Goal: Browse casually: Explore the website without a specific task or goal

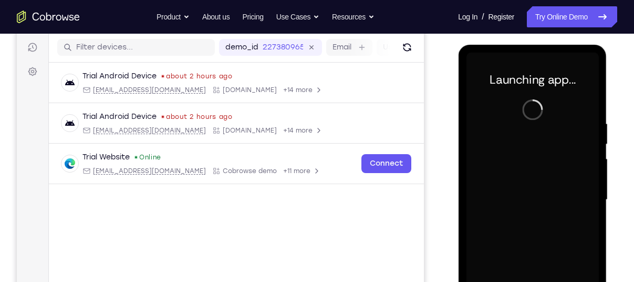
scroll to position [129, 0]
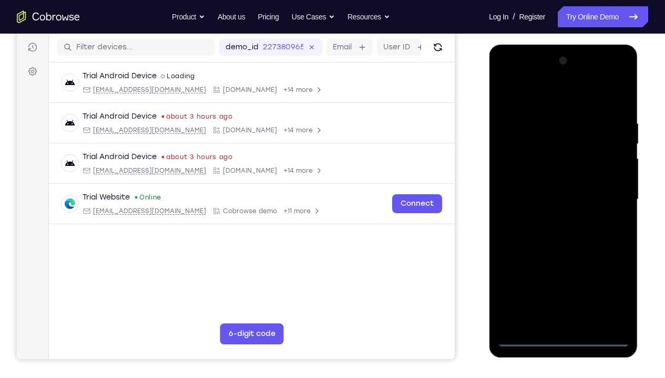
click at [562, 281] on div at bounding box center [563, 200] width 132 height 294
click at [614, 281] on div at bounding box center [563, 200] width 132 height 294
click at [528, 95] on div at bounding box center [563, 200] width 132 height 294
click at [606, 198] on div at bounding box center [563, 200] width 132 height 294
click at [550, 221] on div at bounding box center [563, 200] width 132 height 294
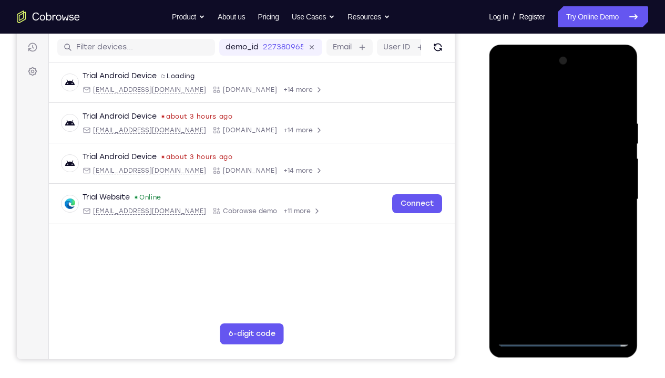
click at [546, 197] on div at bounding box center [563, 200] width 132 height 294
click at [545, 184] on div at bounding box center [563, 200] width 132 height 294
click at [554, 198] on div at bounding box center [563, 200] width 132 height 294
click at [621, 111] on div at bounding box center [563, 200] width 132 height 294
drag, startPoint x: 600, startPoint y: 96, endPoint x: 478, endPoint y: 107, distance: 122.5
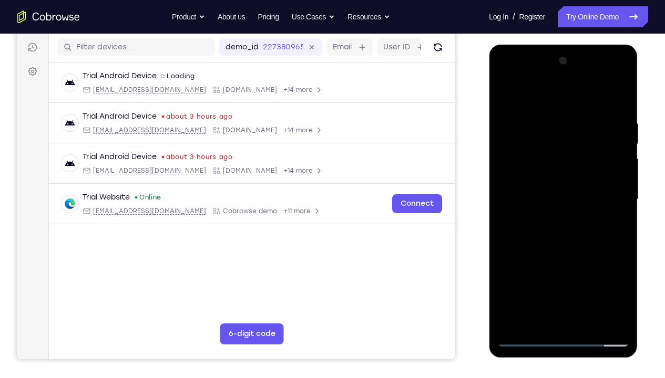
click at [489, 107] on html "Online web based iOS Simulators and Android Emulators. Run iPhone, iPad, Mobile…" at bounding box center [564, 202] width 150 height 315
drag, startPoint x: 522, startPoint y: 98, endPoint x: 669, endPoint y: 104, distance: 147.3
click at [634, 104] on html "Online web based iOS Simulators and Android Emulators. Run iPhone, iPad, Mobile…" at bounding box center [564, 202] width 150 height 315
click at [624, 281] on div at bounding box center [563, 200] width 132 height 294
click at [546, 118] on div at bounding box center [563, 200] width 132 height 294
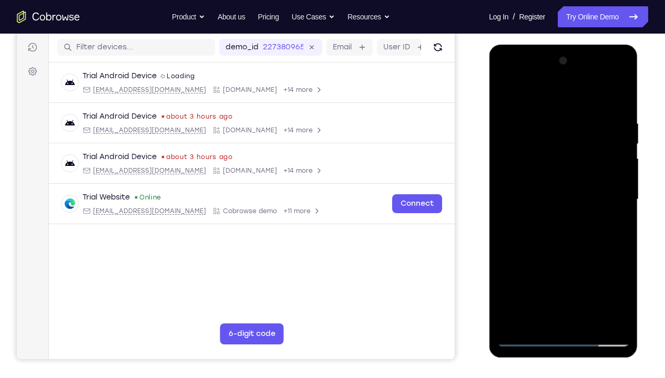
click at [599, 194] on div at bounding box center [563, 200] width 132 height 294
click at [614, 172] on div at bounding box center [563, 200] width 132 height 294
click at [603, 281] on div at bounding box center [563, 200] width 132 height 294
click at [611, 194] on div at bounding box center [563, 200] width 132 height 294
click at [621, 91] on div at bounding box center [563, 200] width 132 height 294
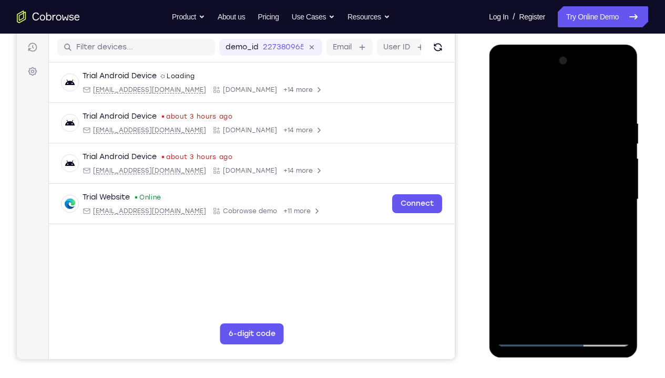
click at [570, 120] on div at bounding box center [563, 200] width 132 height 294
click at [527, 118] on div at bounding box center [563, 200] width 132 height 294
click at [520, 122] on div at bounding box center [563, 200] width 132 height 294
click at [518, 123] on div at bounding box center [563, 200] width 132 height 294
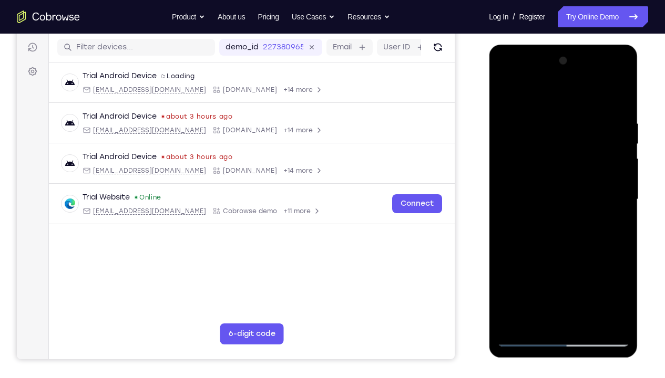
click at [558, 128] on div at bounding box center [563, 200] width 132 height 294
click at [504, 91] on div at bounding box center [563, 200] width 132 height 294
click at [506, 92] on div at bounding box center [563, 200] width 132 height 294
click at [512, 281] on div at bounding box center [563, 200] width 132 height 294
click at [574, 111] on div at bounding box center [563, 200] width 132 height 294
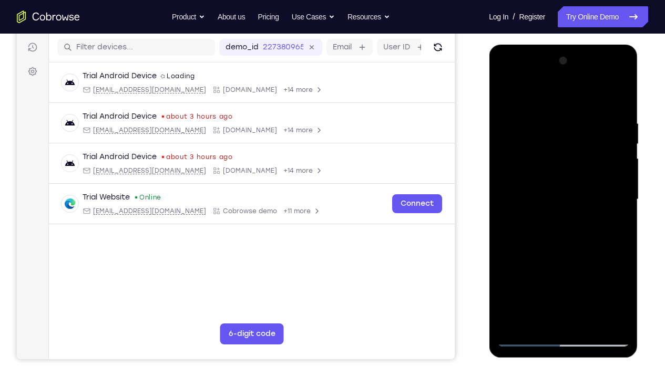
click at [620, 96] on div at bounding box center [563, 200] width 132 height 294
click at [621, 140] on div at bounding box center [563, 200] width 132 height 294
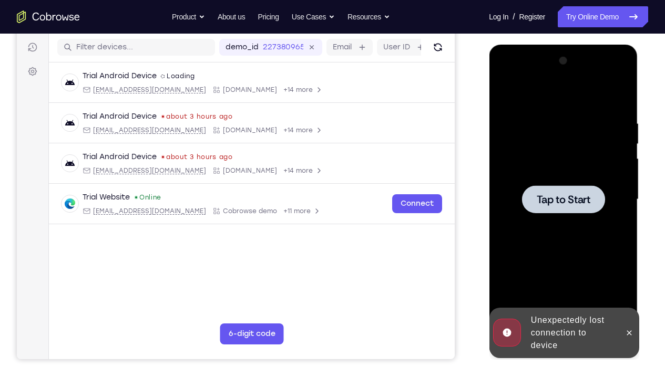
click at [621, 166] on div at bounding box center [563, 200] width 132 height 294
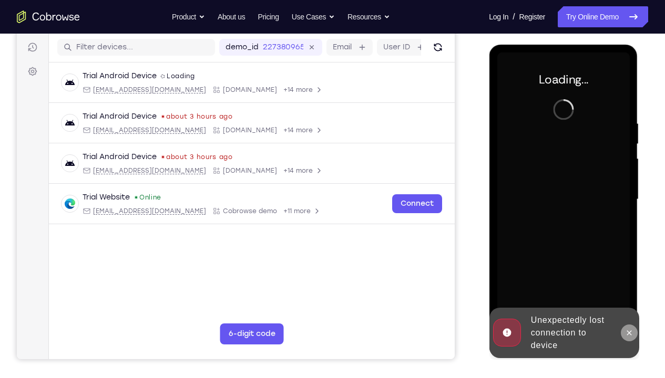
click at [626, 281] on icon at bounding box center [628, 333] width 8 height 8
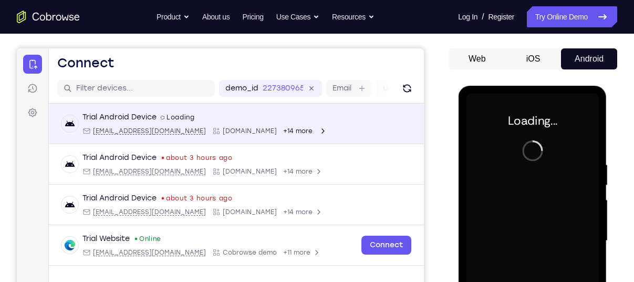
scroll to position [86, 0]
